Goal: Information Seeking & Learning: Learn about a topic

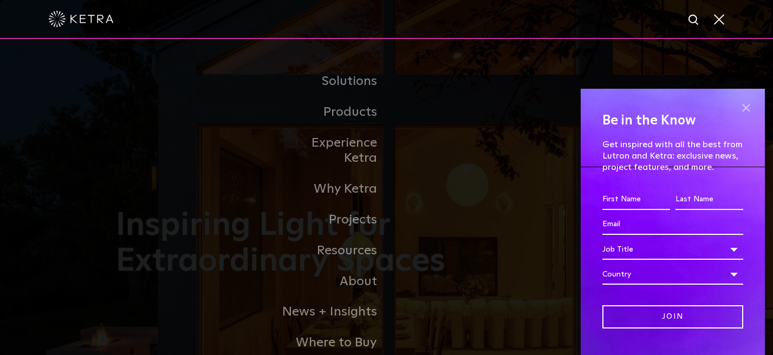
click at [746, 107] on span at bounding box center [746, 108] width 16 height 16
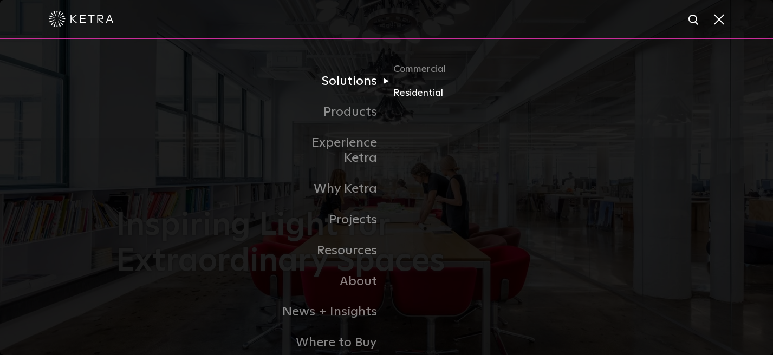
click at [412, 93] on link "Residential" at bounding box center [445, 94] width 104 height 16
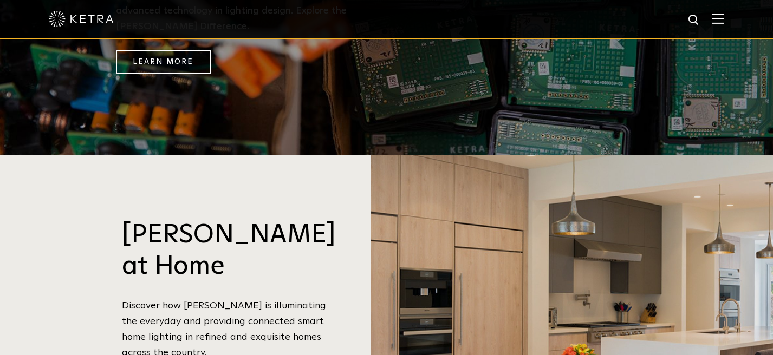
scroll to position [852, 0]
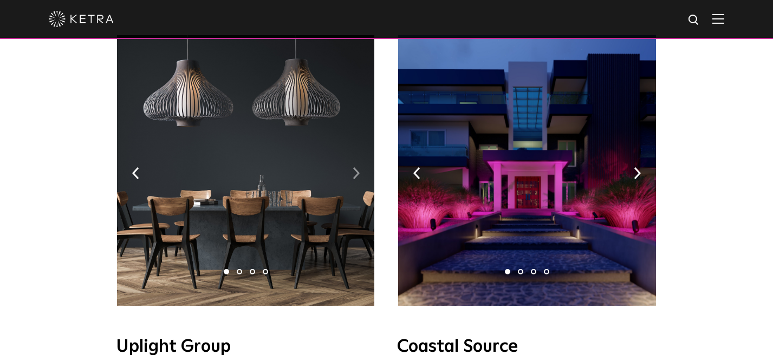
click at [357, 167] on img at bounding box center [356, 173] width 7 height 12
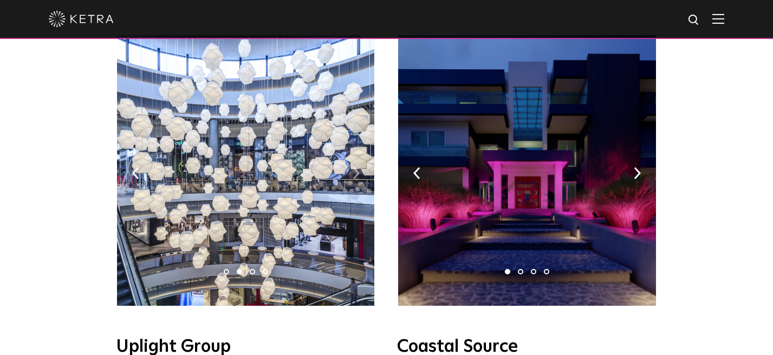
click at [357, 167] on img at bounding box center [356, 173] width 7 height 12
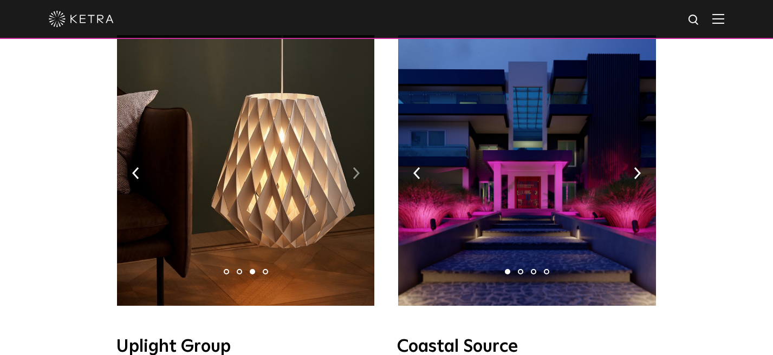
click at [357, 167] on img at bounding box center [356, 173] width 7 height 12
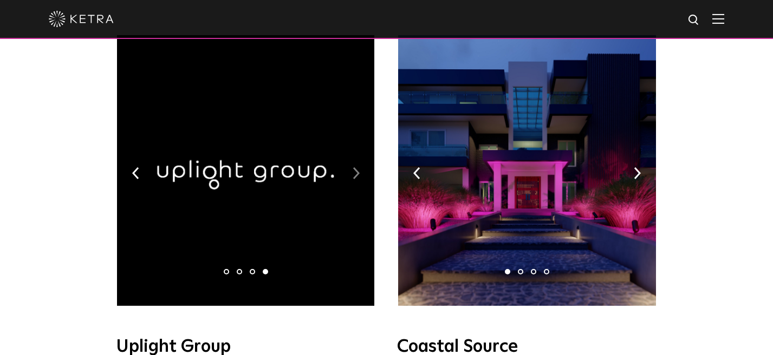
click at [357, 167] on img at bounding box center [356, 173] width 7 height 12
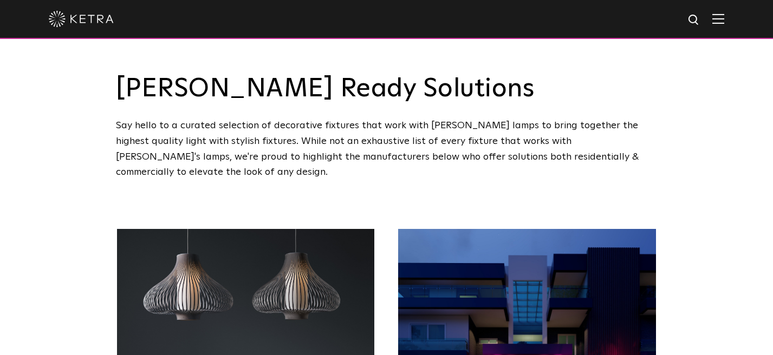
click at [711, 22] on div at bounding box center [386, 19] width 675 height 38
click at [725, 21] on div at bounding box center [386, 19] width 773 height 39
click at [720, 21] on img at bounding box center [718, 19] width 12 height 10
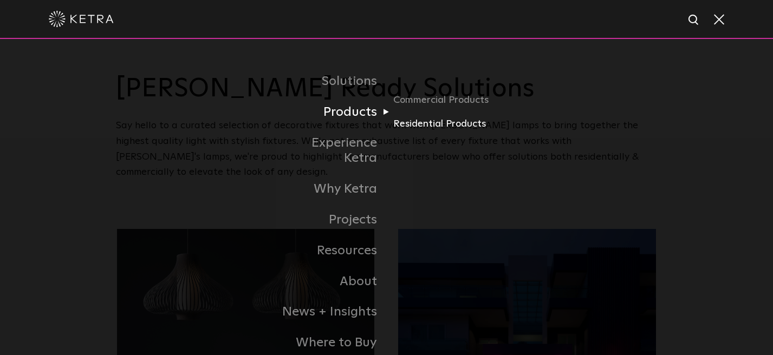
click at [422, 125] on link "Residential Products" at bounding box center [445, 124] width 104 height 16
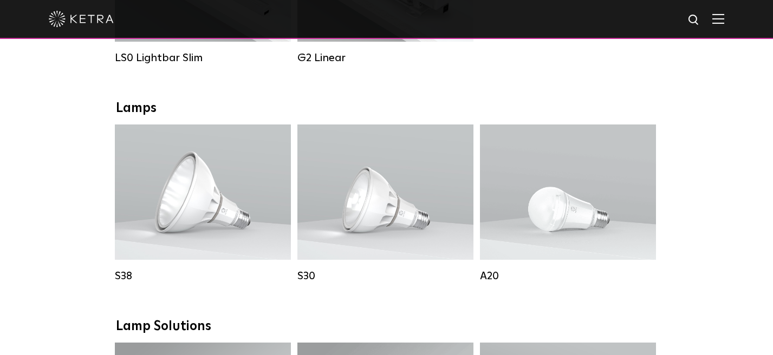
scroll to position [555, 0]
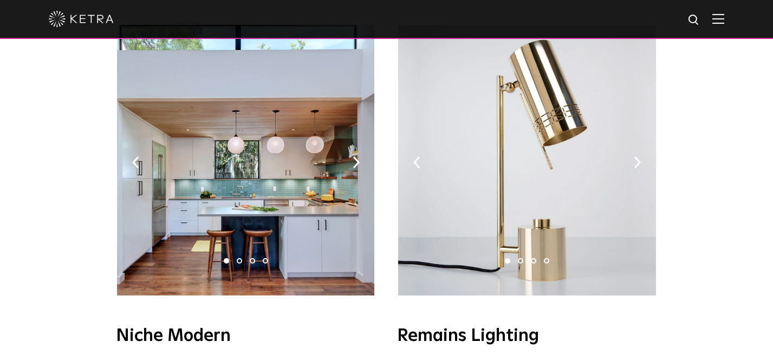
scroll to position [1251, 0]
click at [357, 157] on img at bounding box center [356, 163] width 7 height 12
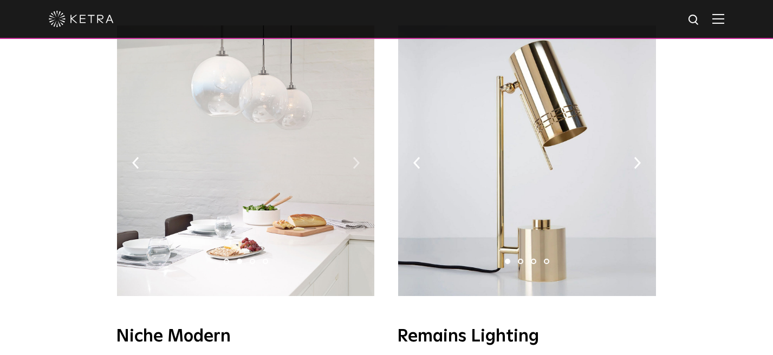
click at [357, 157] on img at bounding box center [356, 163] width 7 height 12
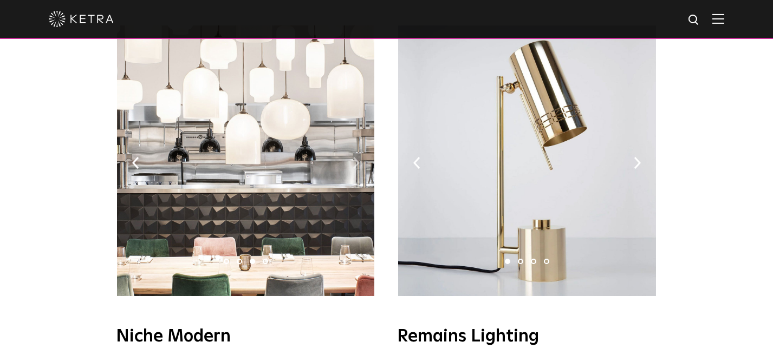
click at [357, 157] on img at bounding box center [356, 163] width 7 height 12
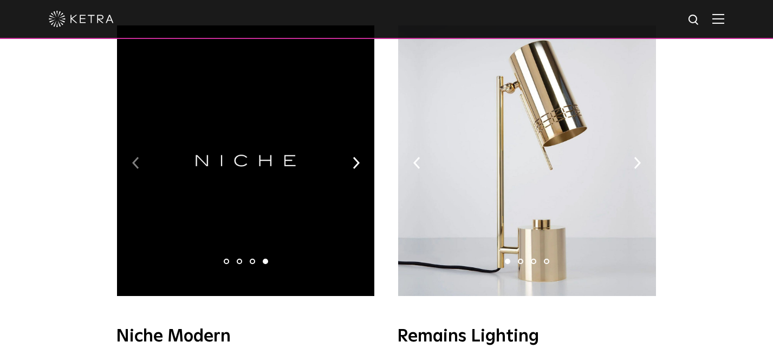
click at [137, 157] on img at bounding box center [135, 163] width 7 height 12
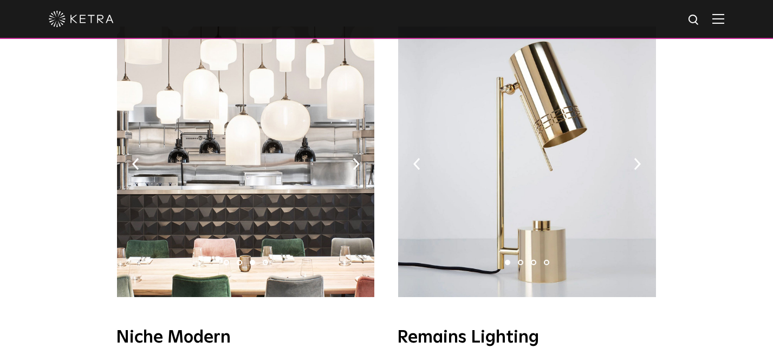
scroll to position [1250, 0]
click at [640, 159] on img at bounding box center [637, 165] width 7 height 12
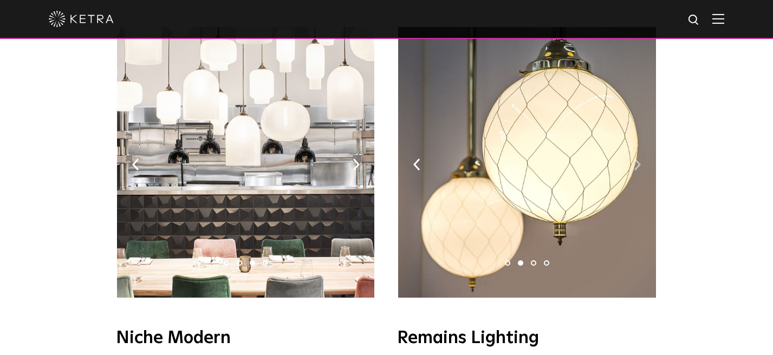
click at [640, 159] on img at bounding box center [637, 165] width 7 height 12
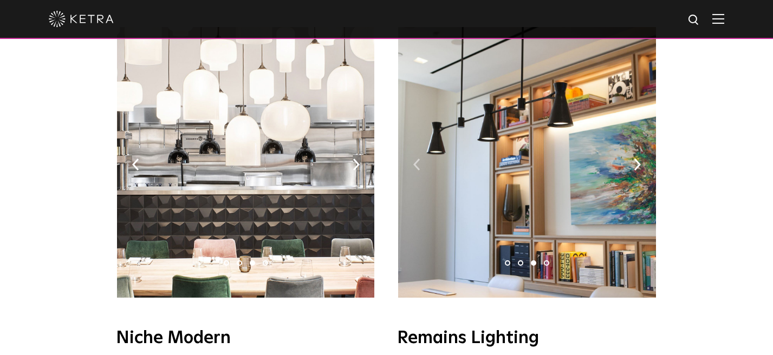
click at [416, 159] on img at bounding box center [416, 165] width 7 height 12
